Goal: Task Accomplishment & Management: Complete application form

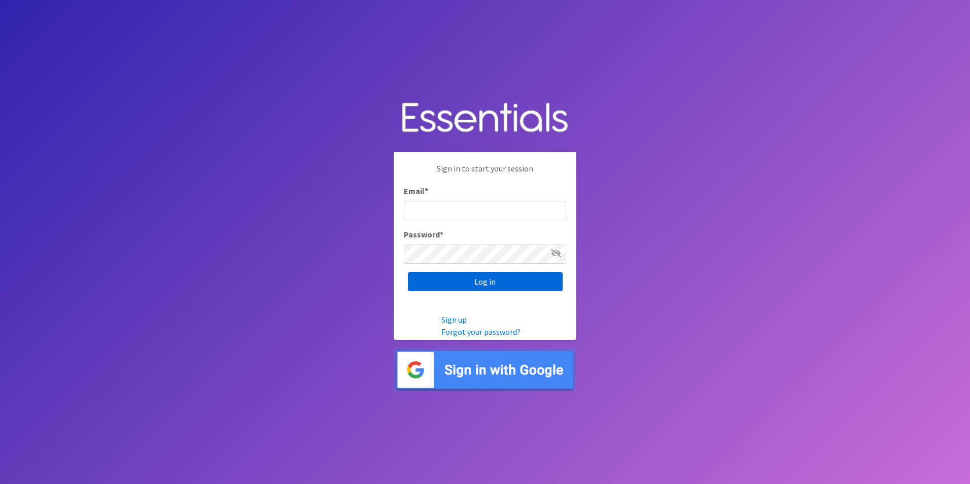
type input "[PERSON_NAME][EMAIL_ADDRESS][DOMAIN_NAME]"
click at [476, 288] on input "Log in" at bounding box center [485, 281] width 155 height 19
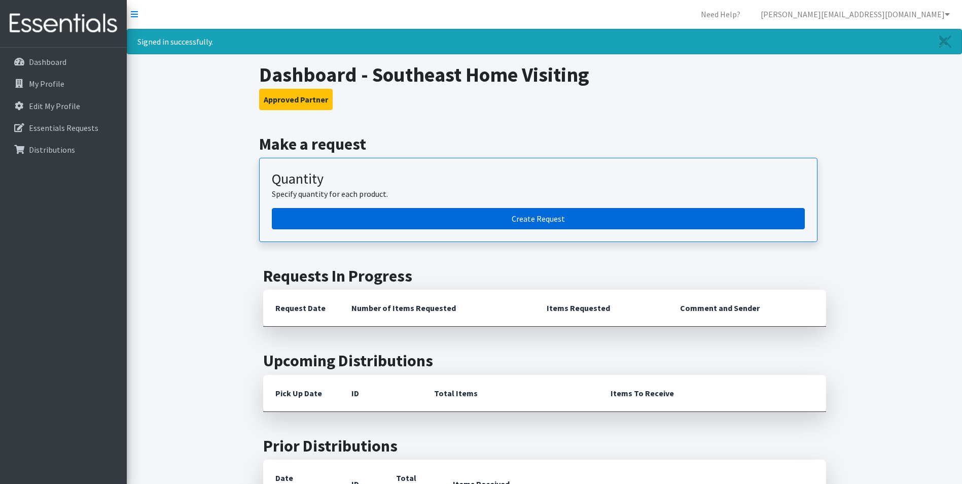
click at [484, 221] on link "Create Request" at bounding box center [538, 218] width 533 height 21
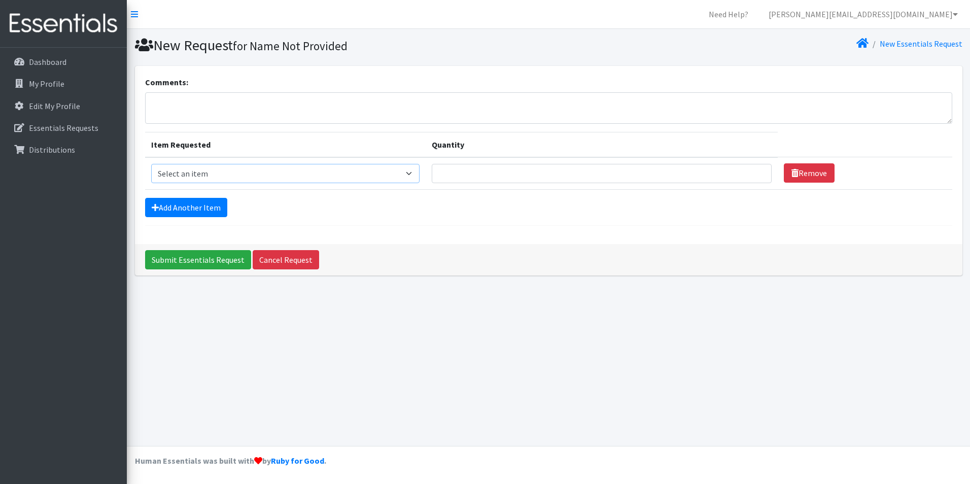
click at [364, 179] on select "Select an item Adult Briefs (x-small) Adult Briefs Large Adult Briefs X-Large A…" at bounding box center [285, 173] width 268 height 19
select select "336"
click at [151, 164] on select "Select an item Adult Briefs (x-small) Adult Briefs Large Adult Briefs X-Large A…" at bounding box center [285, 173] width 268 height 19
click at [491, 172] on input "Quantity" at bounding box center [602, 173] width 340 height 19
type input "150"
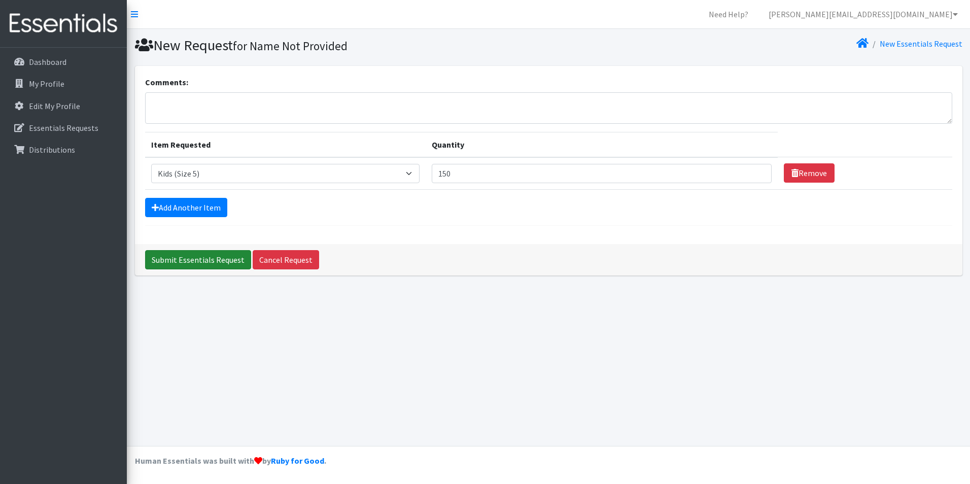
click at [201, 260] on input "Submit Essentials Request" at bounding box center [198, 259] width 106 height 19
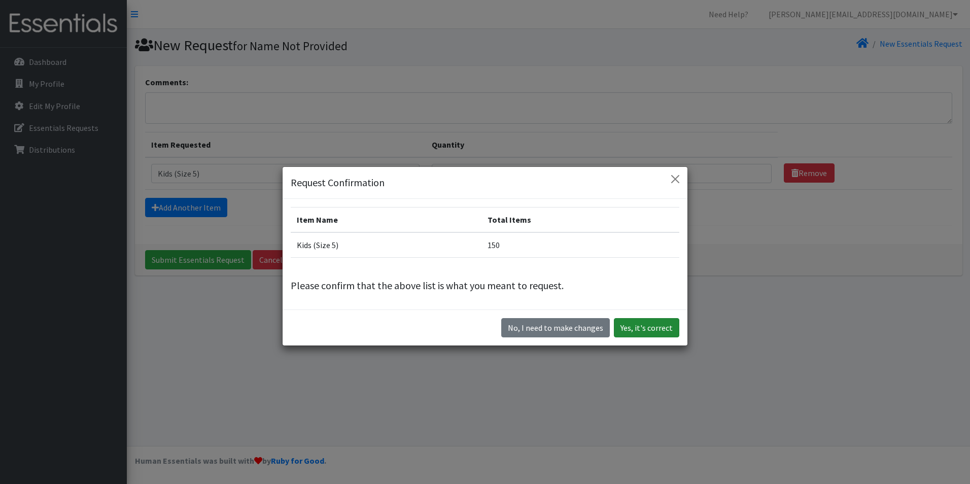
click at [631, 328] on button "Yes, it's correct" at bounding box center [646, 327] width 65 height 19
